Goal: Information Seeking & Learning: Check status

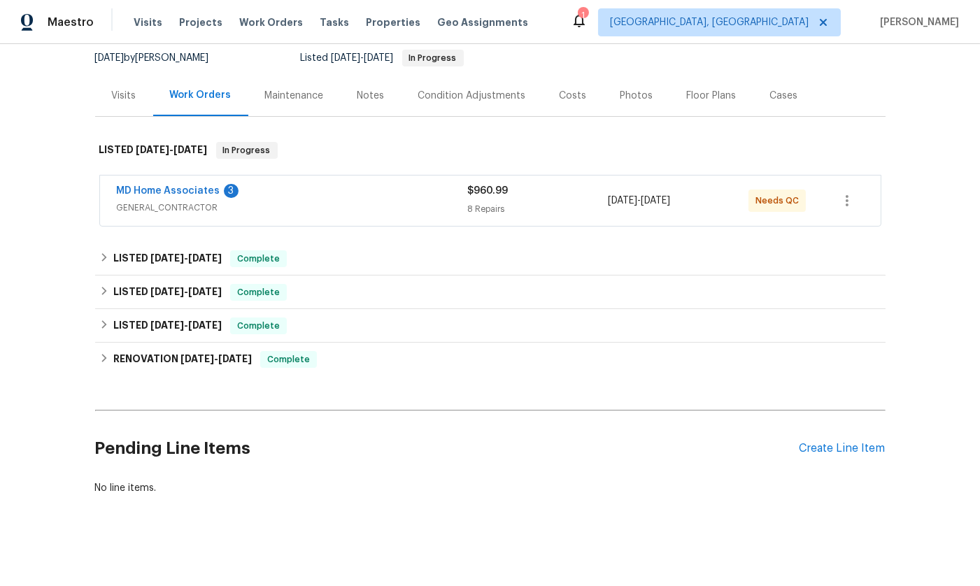
scroll to position [139, 0]
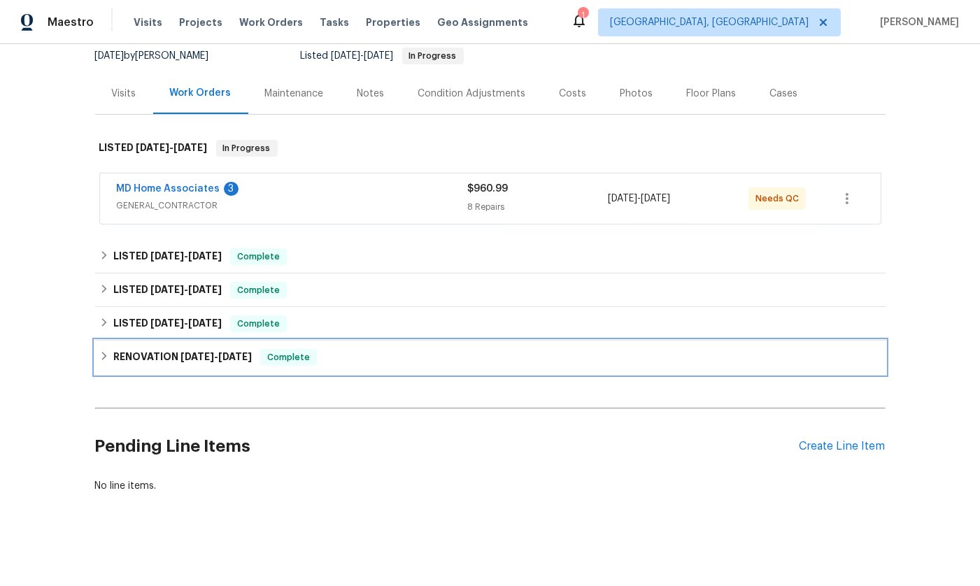
click at [215, 349] on h6 "RENOVATION 1/30/25 - 2/13/25" at bounding box center [182, 357] width 138 height 17
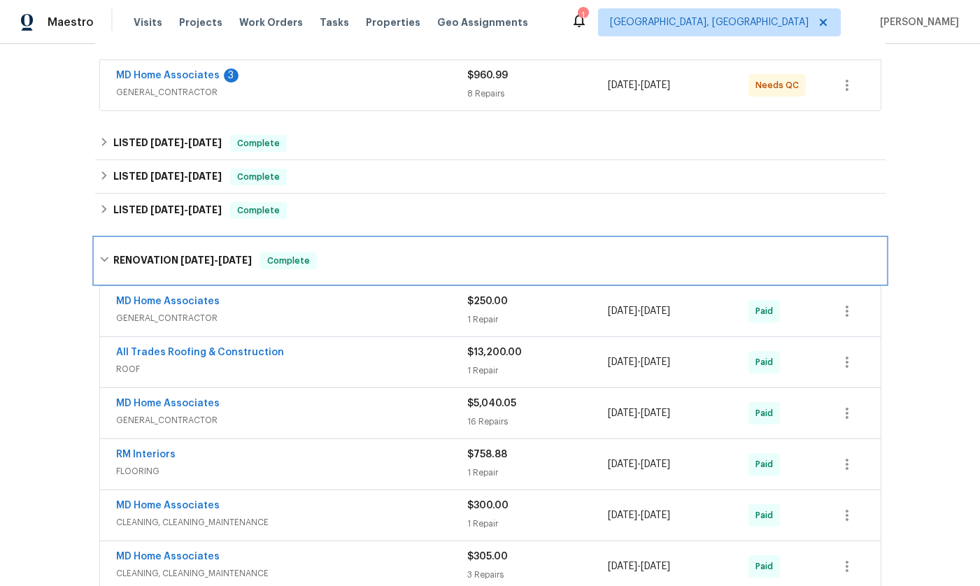
scroll to position [257, 0]
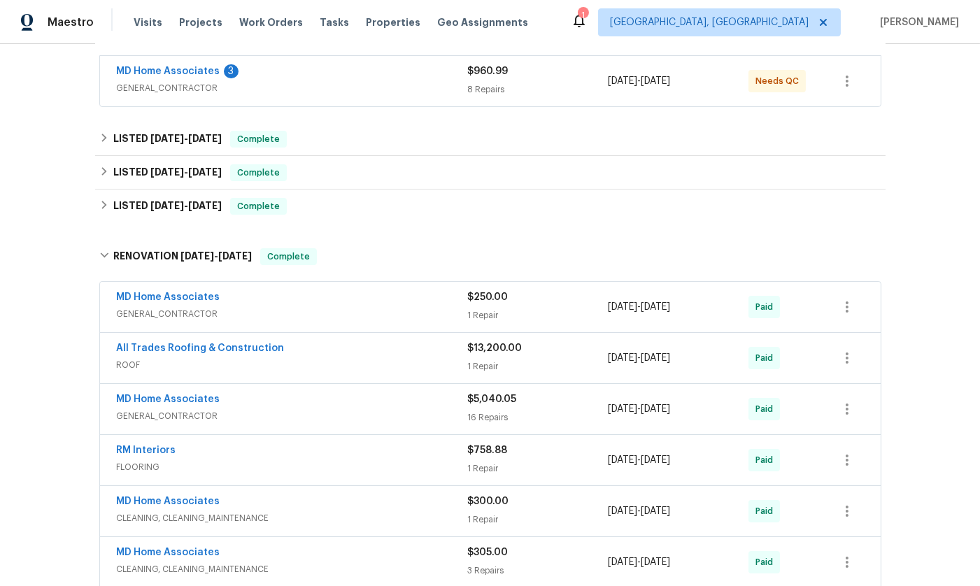
click at [341, 358] on span "ROOF" at bounding box center [292, 365] width 351 height 14
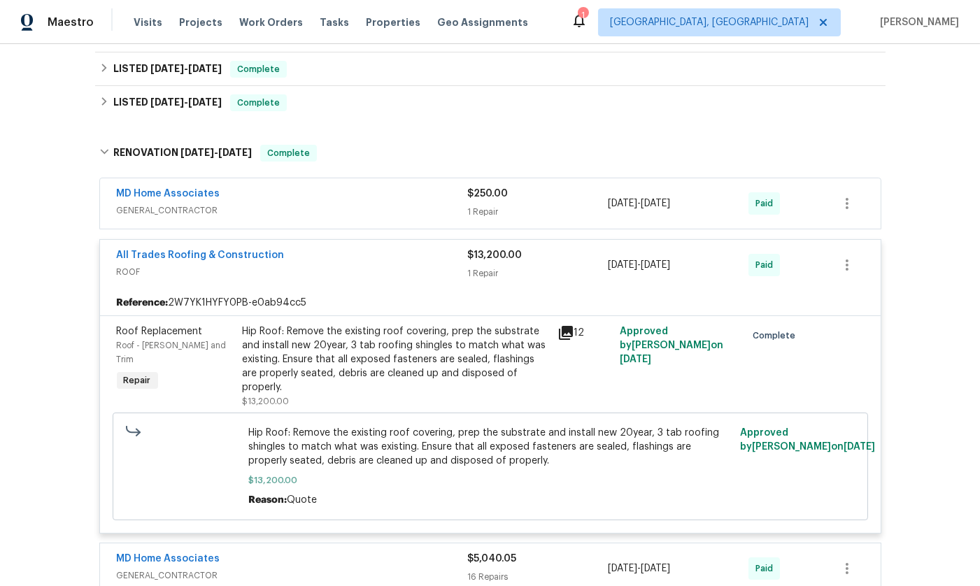
scroll to position [359, 0]
click at [182, 252] on link "All Trades Roofing & Construction" at bounding box center [201, 257] width 168 height 10
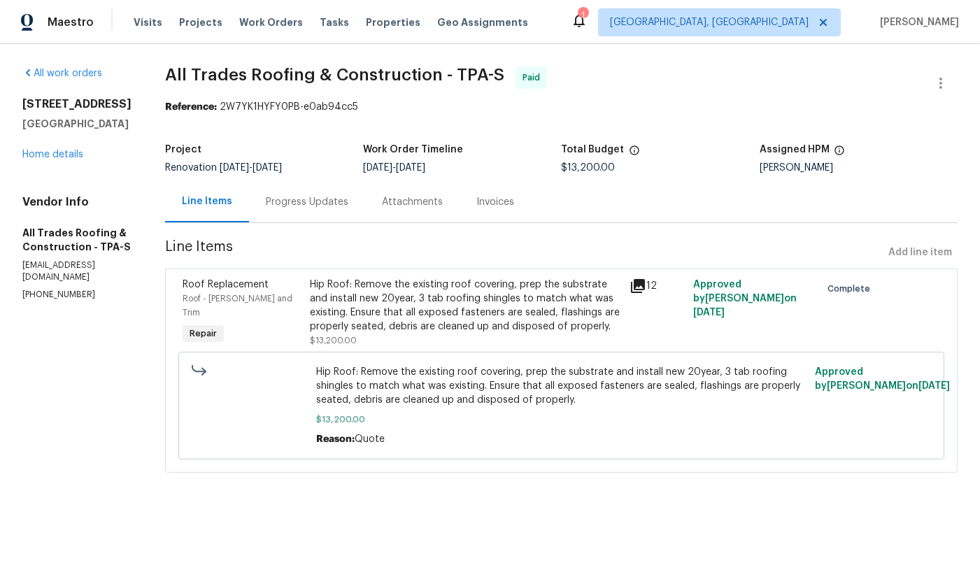
click at [331, 202] on div "Progress Updates" at bounding box center [307, 202] width 83 height 14
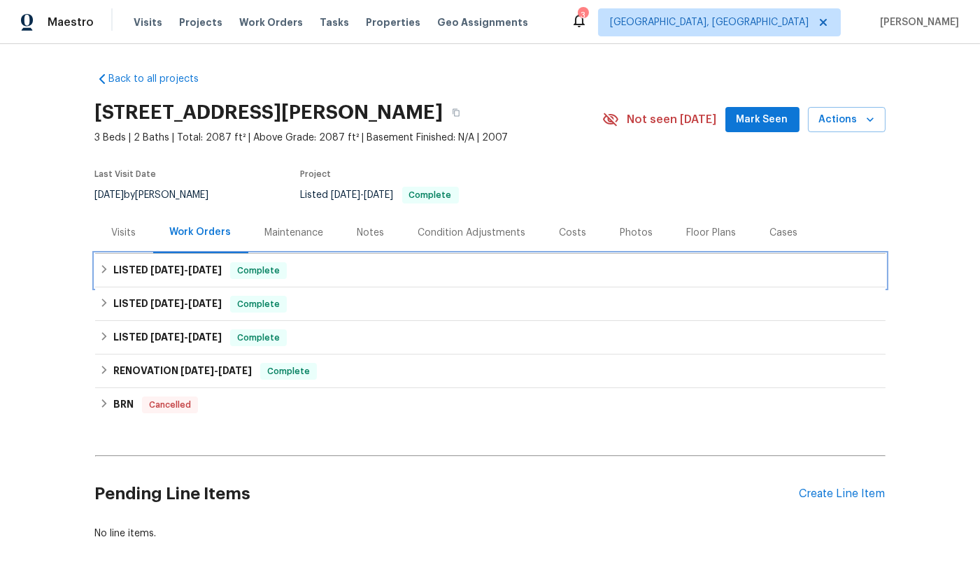
click at [126, 266] on h6 "LISTED [DATE] - [DATE]" at bounding box center [167, 270] width 108 height 17
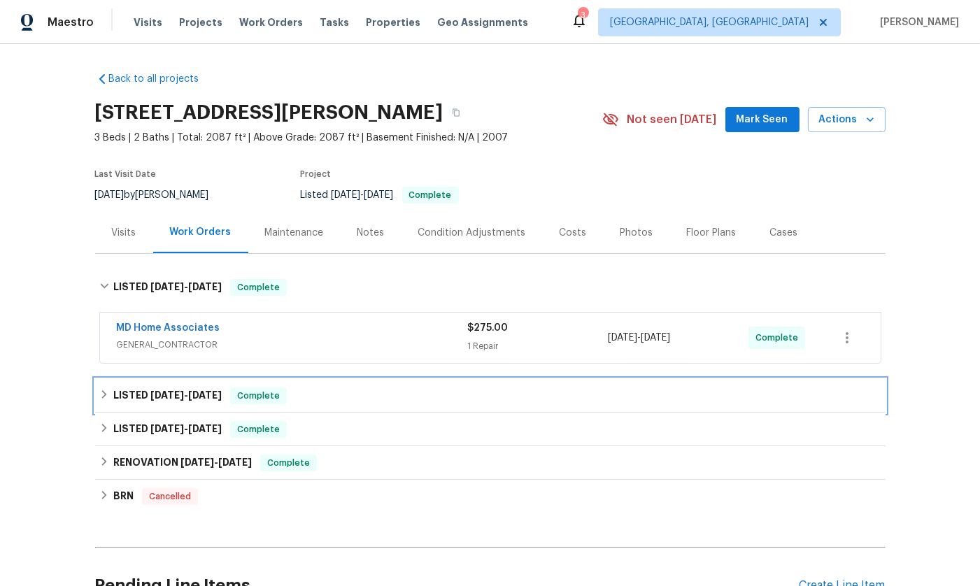
click at [139, 389] on h6 "LISTED [DATE] - [DATE]" at bounding box center [167, 395] width 108 height 17
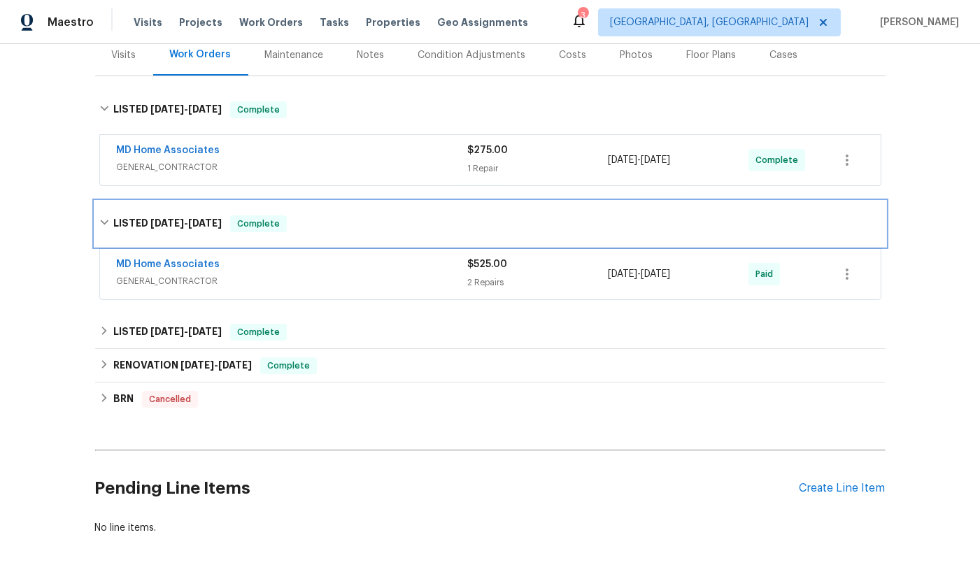
scroll to position [179, 0]
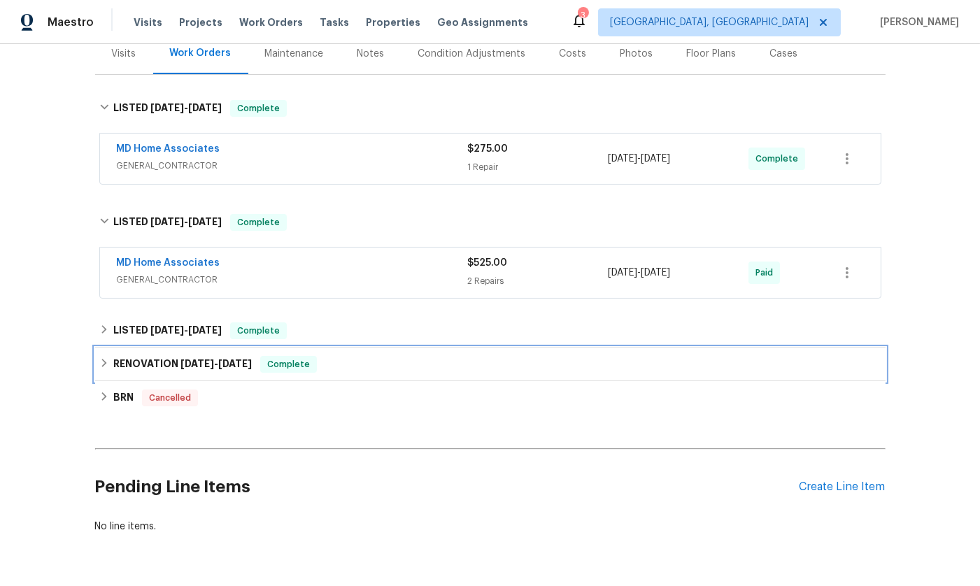
click at [140, 375] on div "RENOVATION [DATE] - [DATE] Complete" at bounding box center [490, 365] width 790 height 34
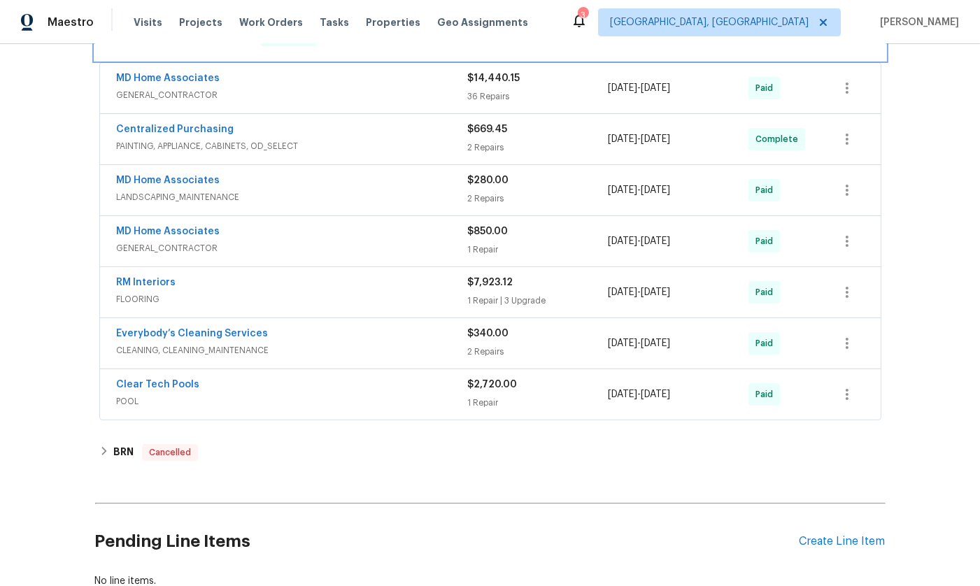
scroll to position [524, 0]
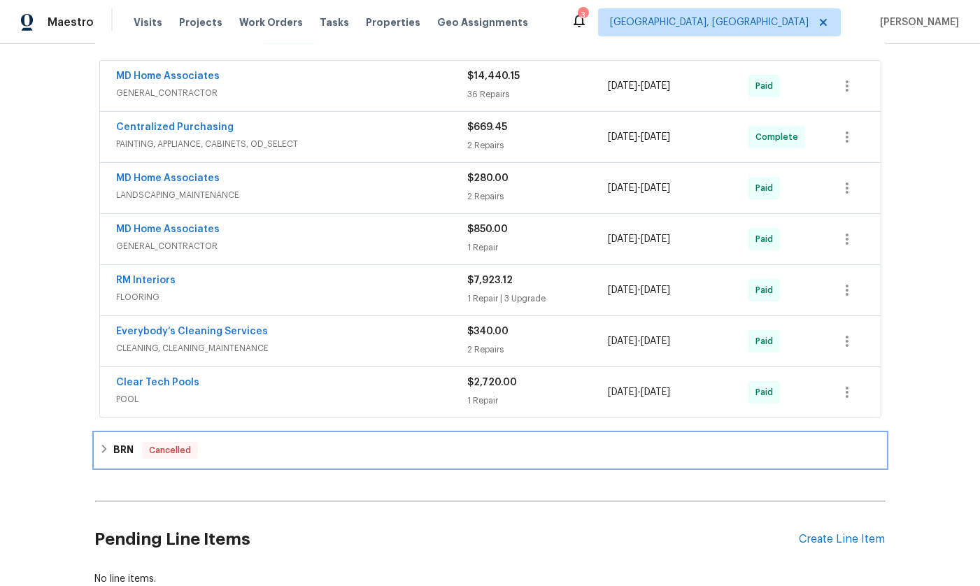
click at [141, 442] on div "BRN Cancelled" at bounding box center [490, 450] width 782 height 17
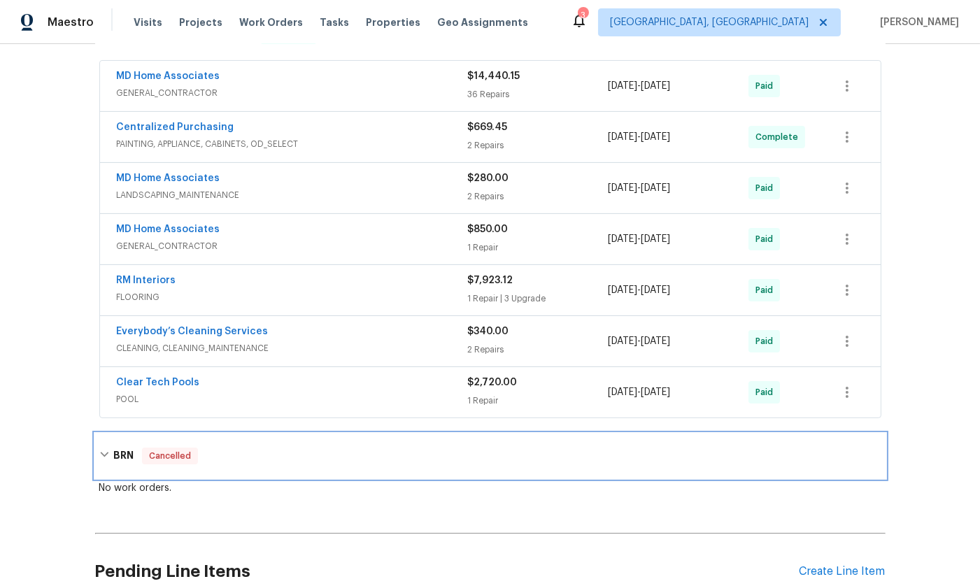
click at [264, 440] on div "BRN Cancelled" at bounding box center [490, 456] width 790 height 45
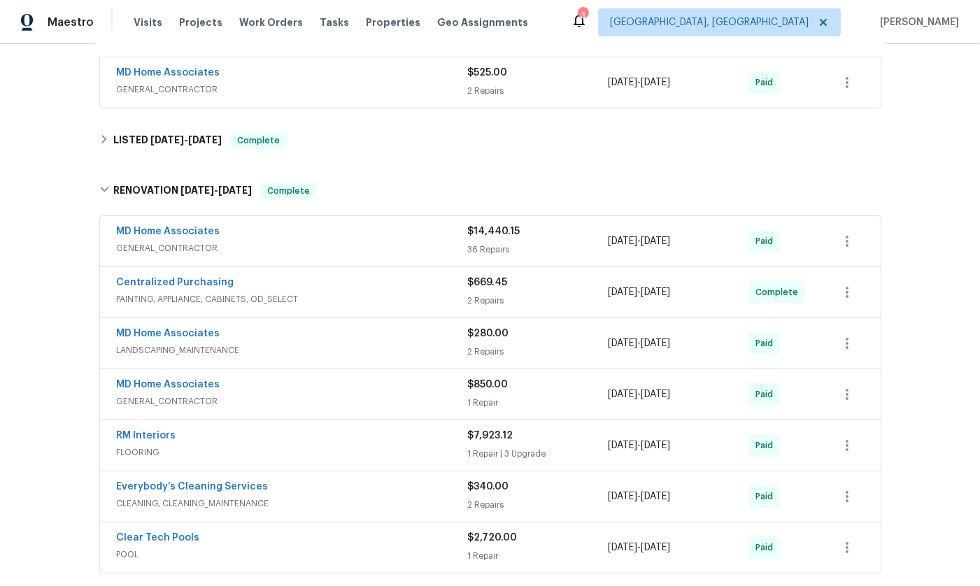
scroll to position [302, 0]
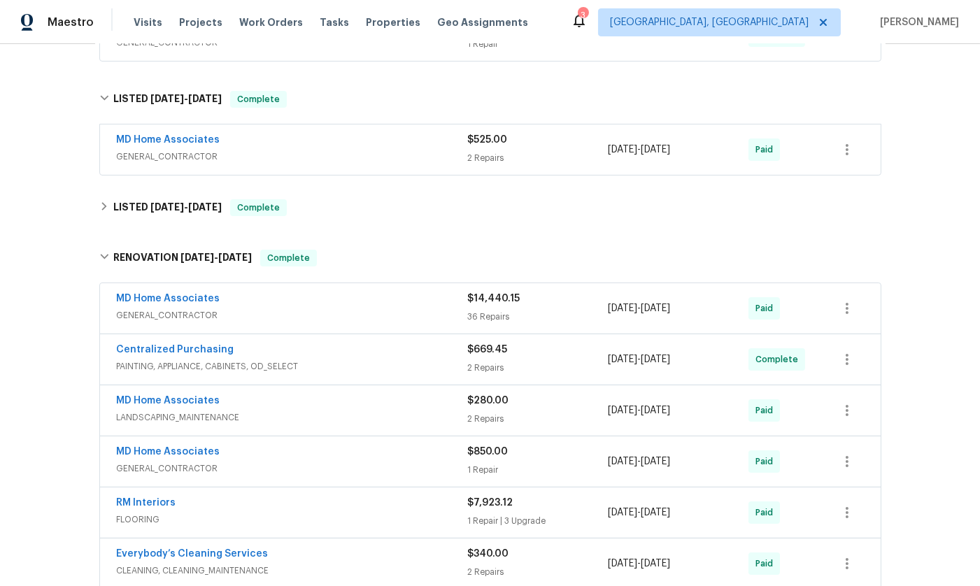
click at [342, 303] on div "MD Home Associates" at bounding box center [292, 300] width 351 height 17
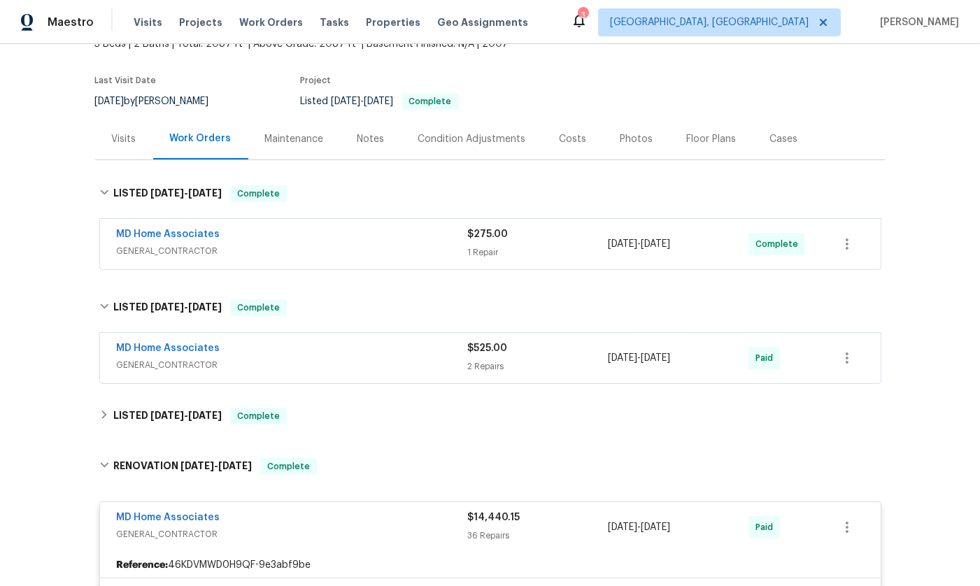
scroll to position [0, 0]
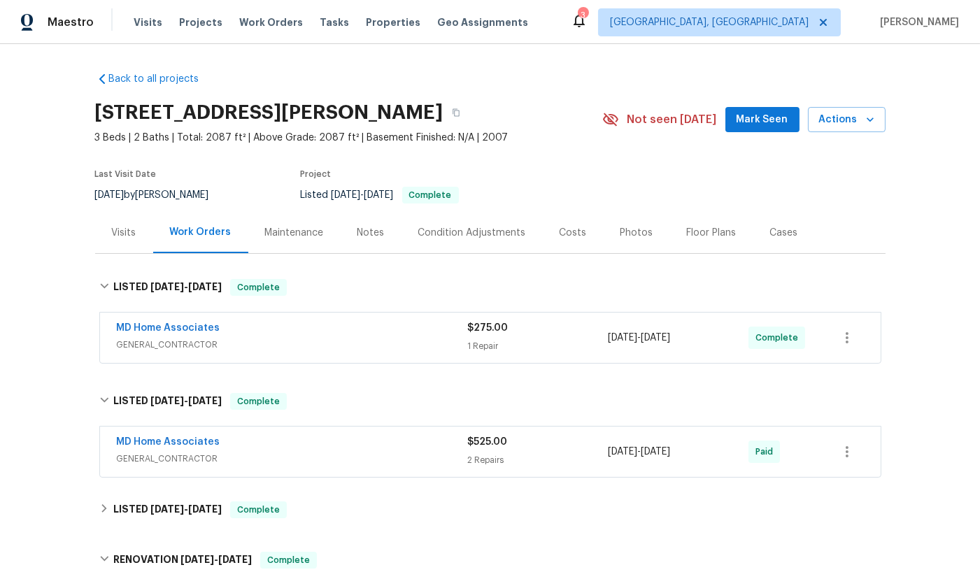
click at [235, 456] on span "GENERAL_CONTRACTOR" at bounding box center [292, 459] width 351 height 14
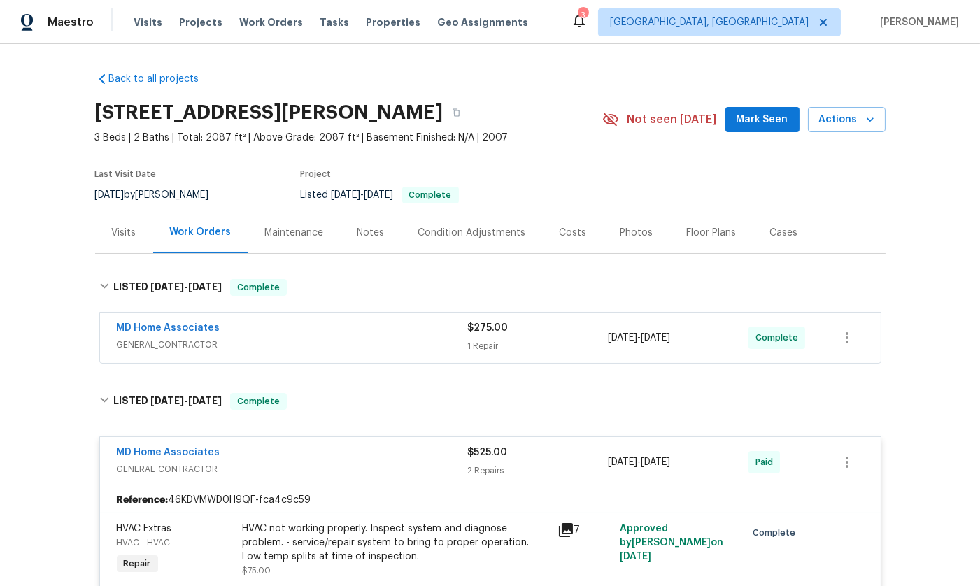
click at [282, 338] on span "GENERAL_CONTRACTOR" at bounding box center [292, 345] width 351 height 14
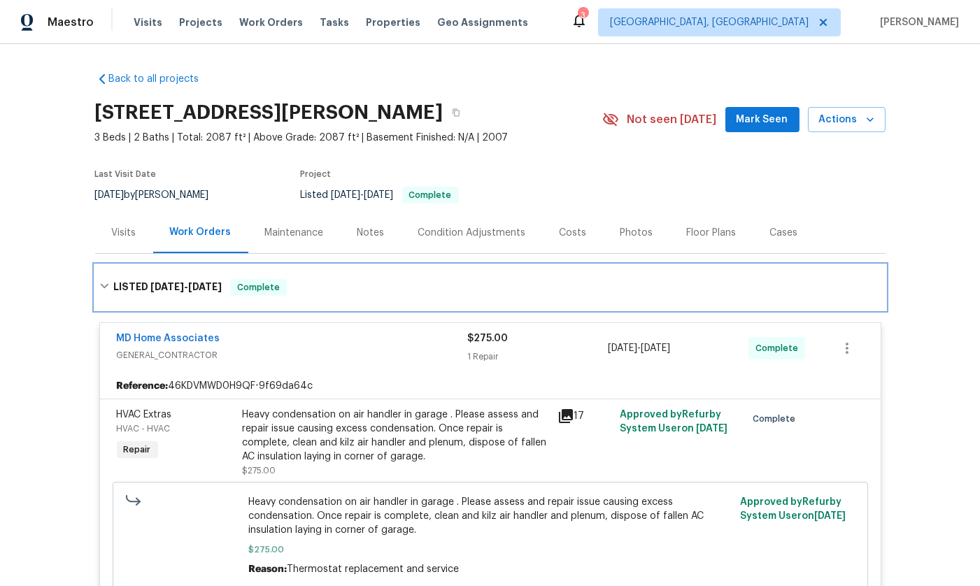
click at [97, 276] on div "LISTED [DATE] - [DATE] Complete" at bounding box center [490, 287] width 790 height 45
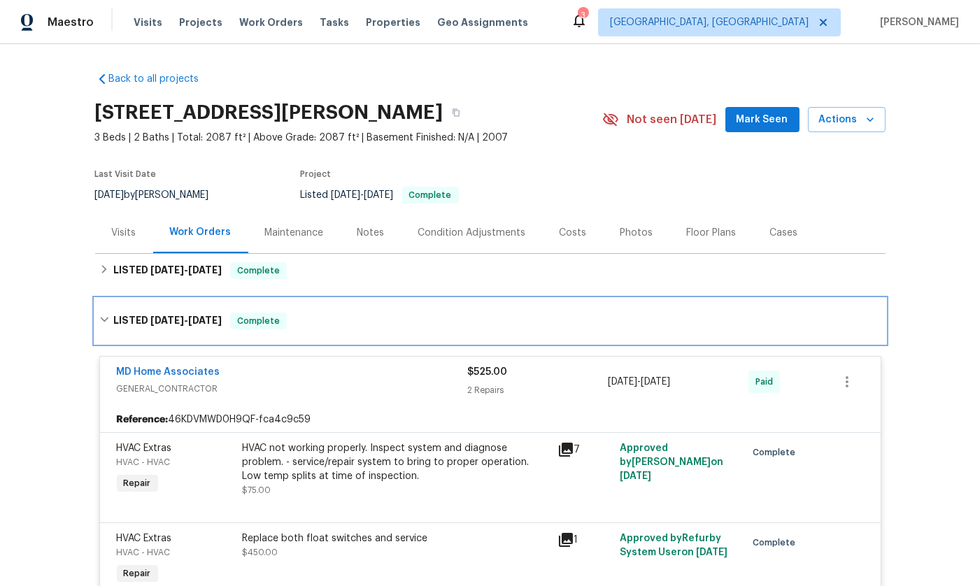
click at [110, 319] on div "LISTED [DATE] - [DATE] Complete" at bounding box center [490, 321] width 782 height 17
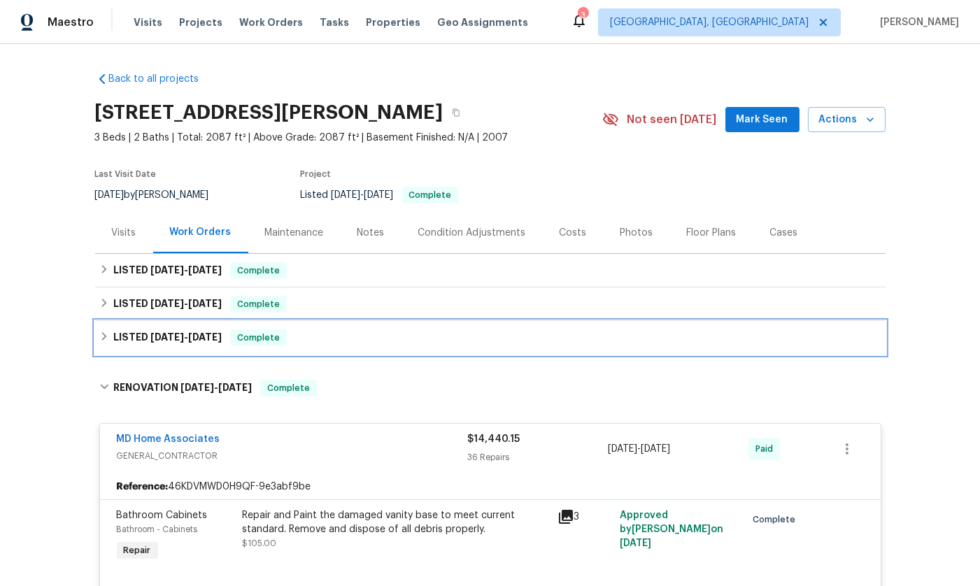
click at [105, 343] on div "LISTED [DATE] - [DATE] Complete" at bounding box center [490, 337] width 782 height 17
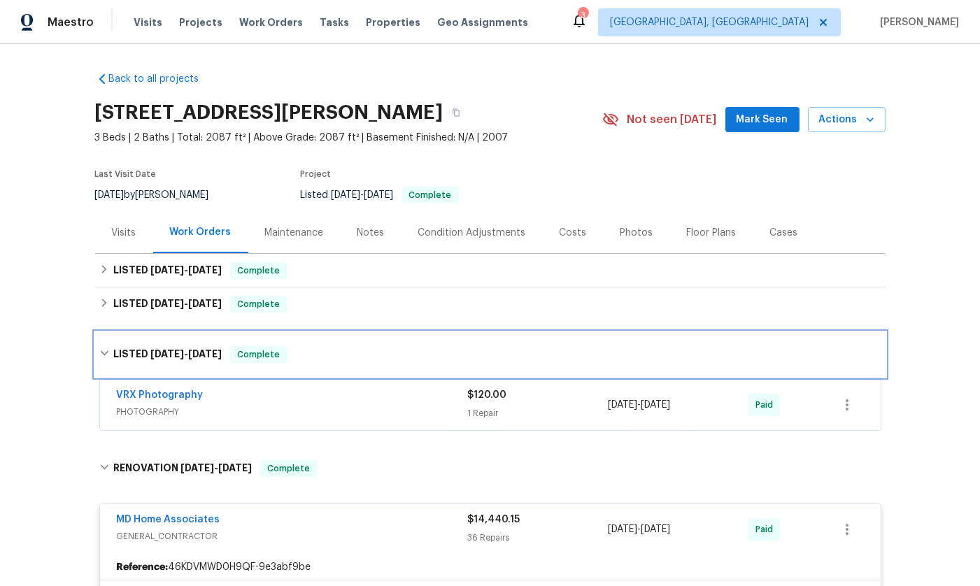
click at [105, 343] on div "LISTED [DATE] - [DATE] Complete" at bounding box center [490, 354] width 790 height 45
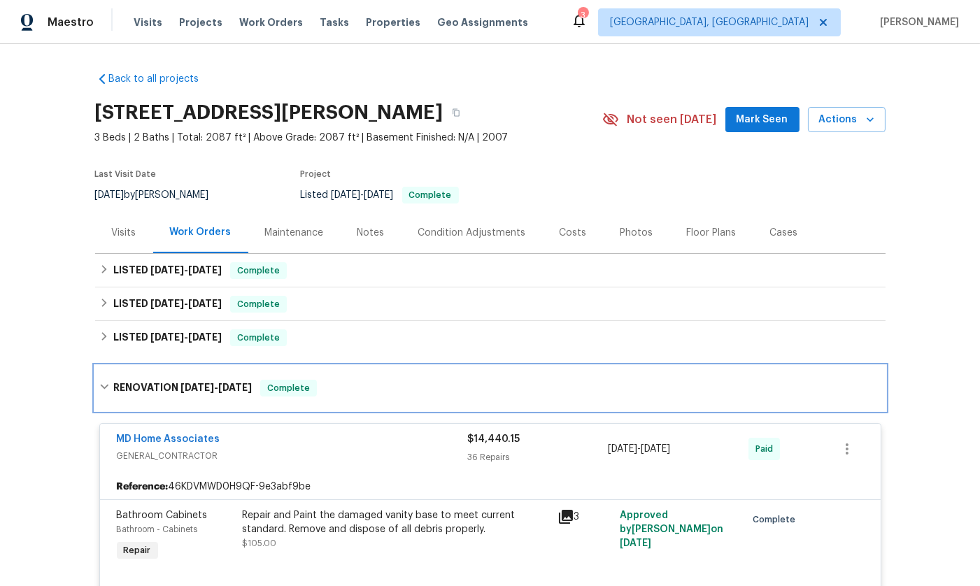
click at [103, 392] on div "RENOVATION [DATE] - [DATE] Complete" at bounding box center [490, 388] width 782 height 17
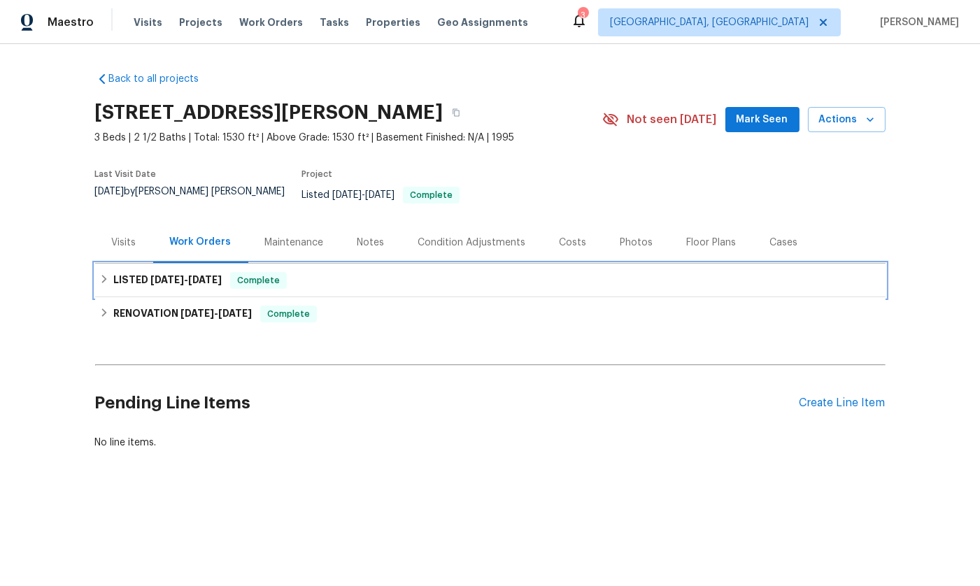
click at [184, 275] on span "8/22/25" at bounding box center [167, 280] width 34 height 10
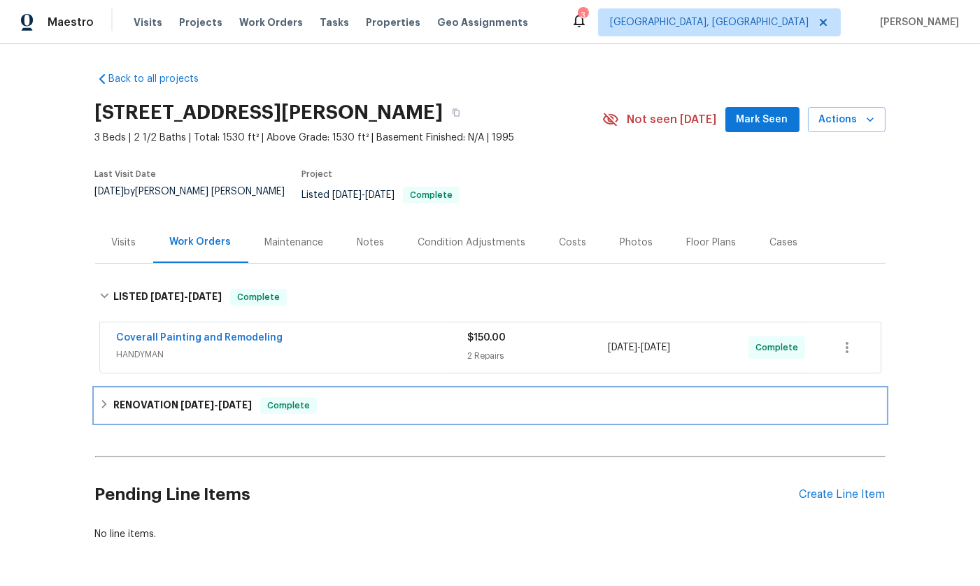
click at [164, 397] on h6 "RENOVATION 6/3/25 - 6/9/25" at bounding box center [182, 405] width 138 height 17
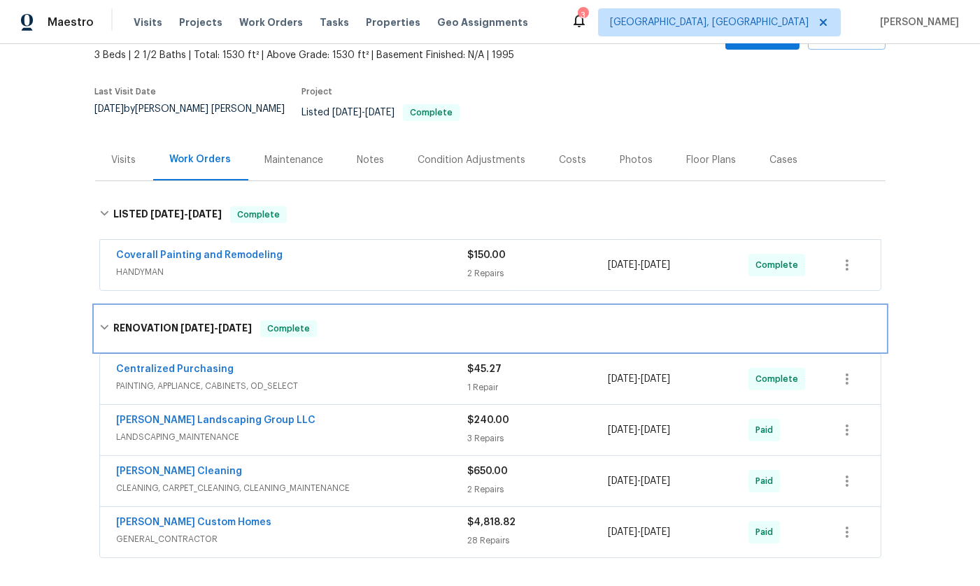
scroll to position [75, 0]
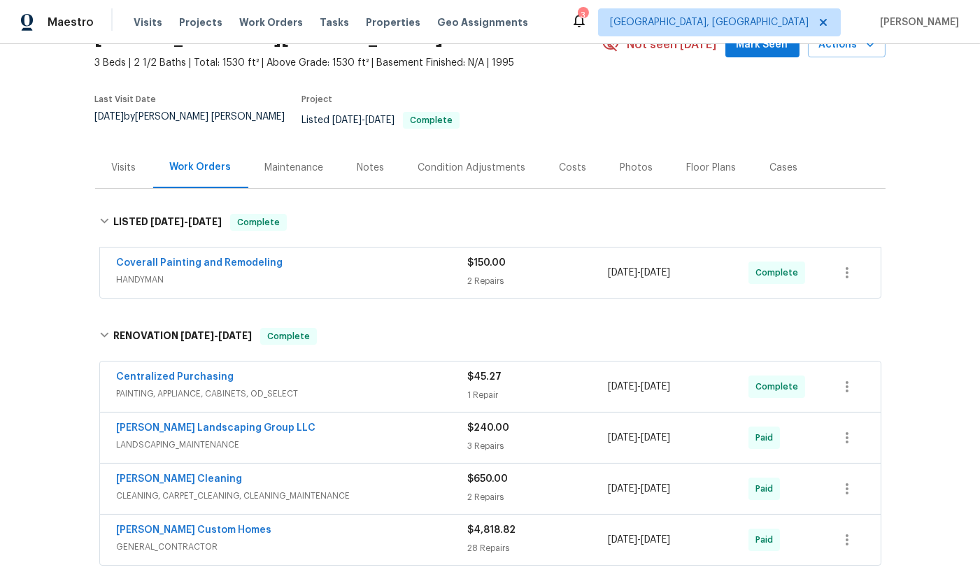
click at [122, 147] on div "Visits" at bounding box center [124, 167] width 58 height 41
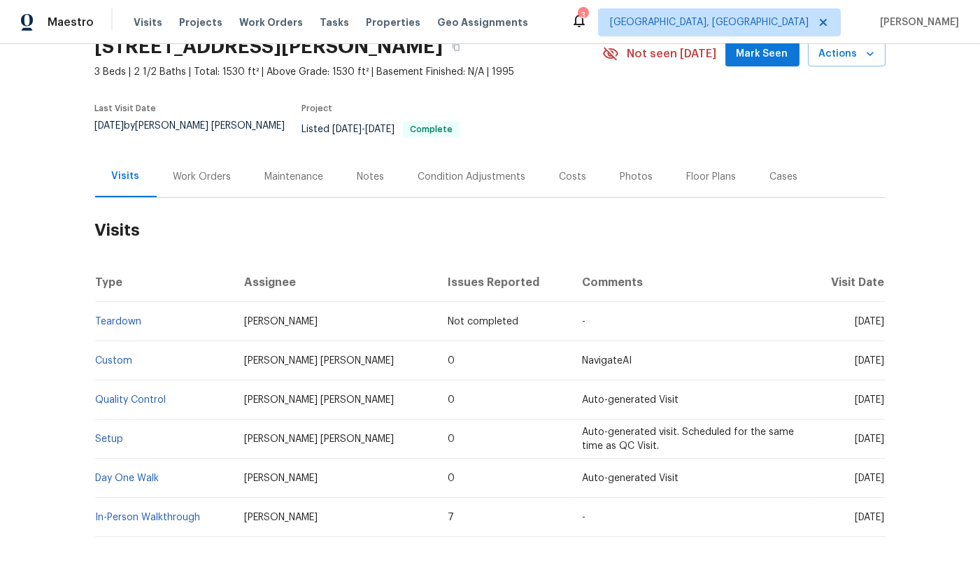
scroll to position [62, 0]
